Goal: Task Accomplishment & Management: Use online tool/utility

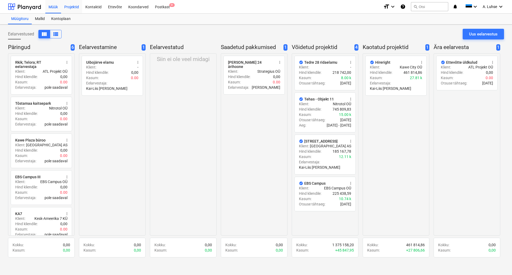
drag, startPoint x: 53, startPoint y: 7, endPoint x: 69, endPoint y: 6, distance: 16.3
click at [53, 7] on div "Müük" at bounding box center [53, 7] width 16 height 14
click at [69, 5] on div "Projektid" at bounding box center [71, 7] width 21 height 14
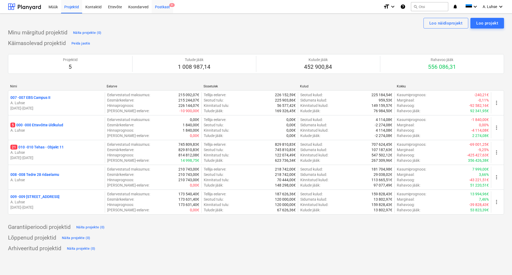
click at [159, 5] on div "Postkast 9+" at bounding box center [162, 7] width 21 height 14
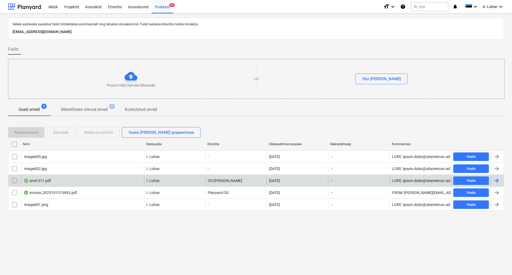
click at [43, 179] on div "arve-311.pdf" at bounding box center [36, 181] width 27 height 4
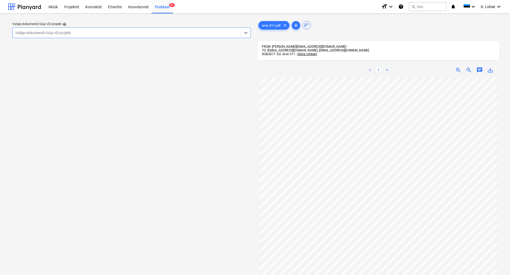
click at [170, 32] on div at bounding box center [126, 32] width 223 height 5
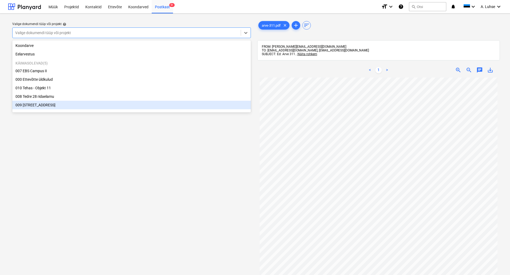
click at [158, 144] on div "Valige dokumendi tüüp või projekt help option 009 Pärnu mnt 15 focused, 7 of 7.…" at bounding box center [131, 179] width 247 height 322
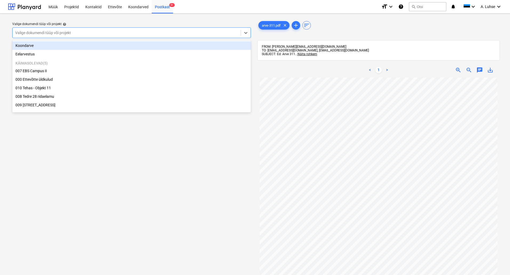
click at [155, 36] on div "Valige dokumendi tüüp või projekt" at bounding box center [127, 32] width 228 height 7
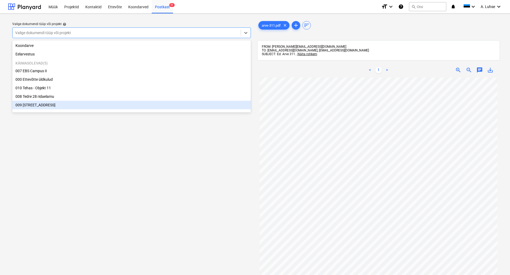
click at [172, 175] on div "Valige dokumendi tüüp või projekt help option 009 Pärnu mnt 15 focused, 7 of 7.…" at bounding box center [131, 179] width 247 height 322
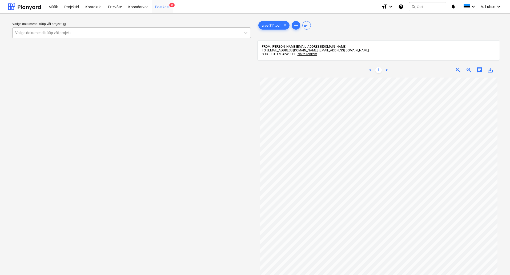
click at [143, 32] on div at bounding box center [126, 32] width 223 height 5
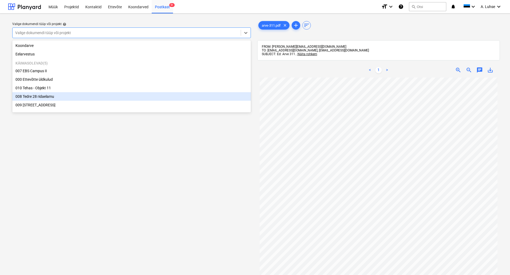
click at [151, 95] on div "008 Tedre 28 ridaelamu" at bounding box center [131, 96] width 239 height 9
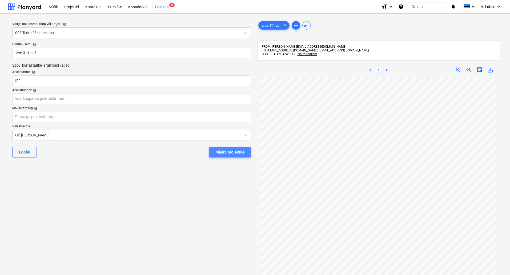
click at [215, 152] on div "Määra projektile" at bounding box center [229, 152] width 29 height 7
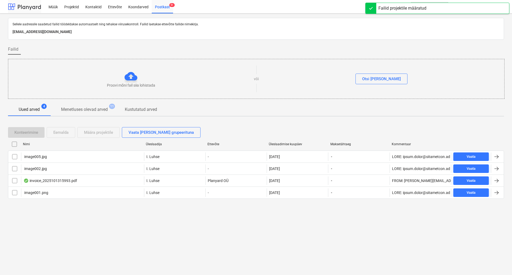
click at [35, 7] on div at bounding box center [24, 6] width 33 height 13
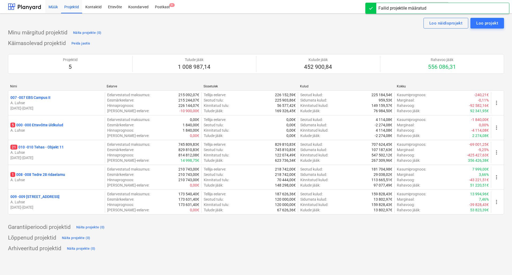
click at [58, 9] on div "Müük" at bounding box center [53, 7] width 16 height 14
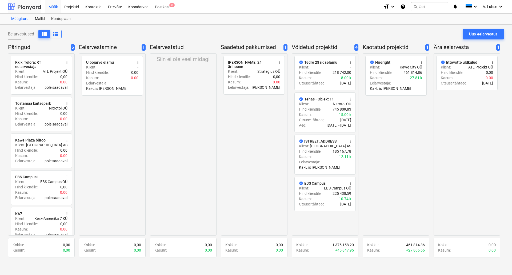
click at [21, 10] on div at bounding box center [24, 6] width 33 height 13
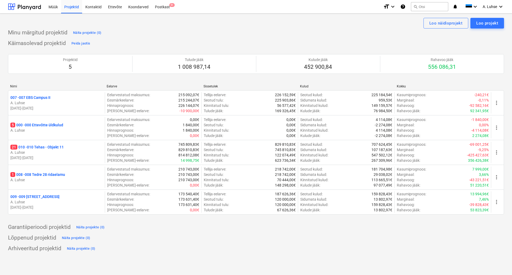
click at [188, 35] on div "Minu märgitud projektid Näita projekte (0)" at bounding box center [256, 33] width 496 height 9
click at [383, 39] on div "Käimasolevad projektid Peida jaotis Projektid 5 Tulude jääk 1 008 987,14 Kulude…" at bounding box center [256, 130] width 496 height 182
